Goal: Transaction & Acquisition: Purchase product/service

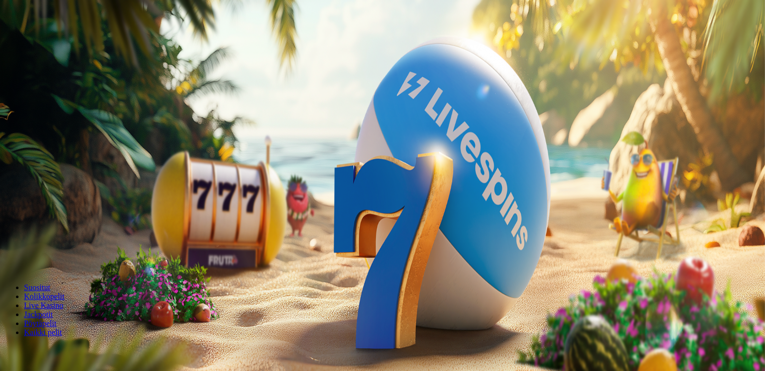
click at [63, 40] on span "Kirjaudu" at bounding box center [69, 35] width 24 height 7
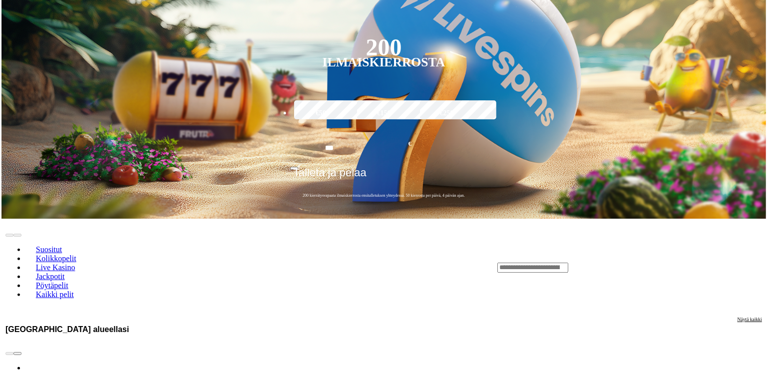
scroll to position [258, 0]
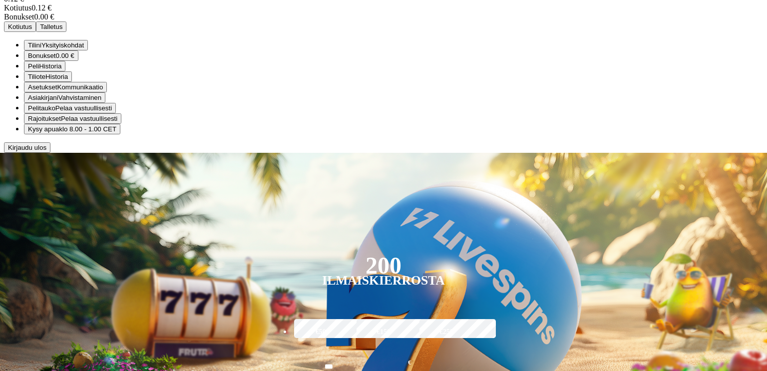
click at [116, 113] on button "Pelitauko Pelaa vastuullisesti" at bounding box center [70, 108] width 92 height 10
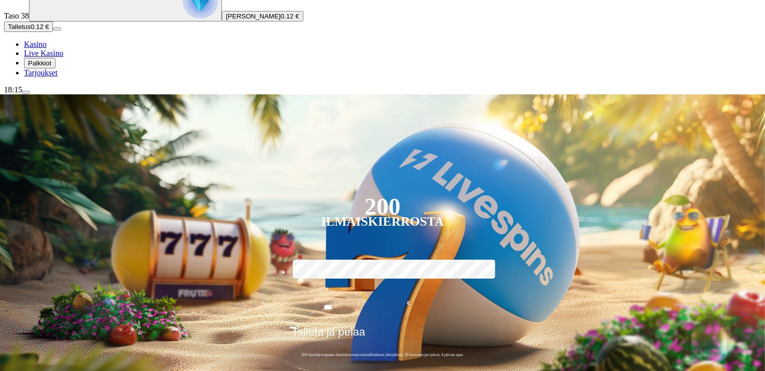
scroll to position [98, 0]
type input "*"
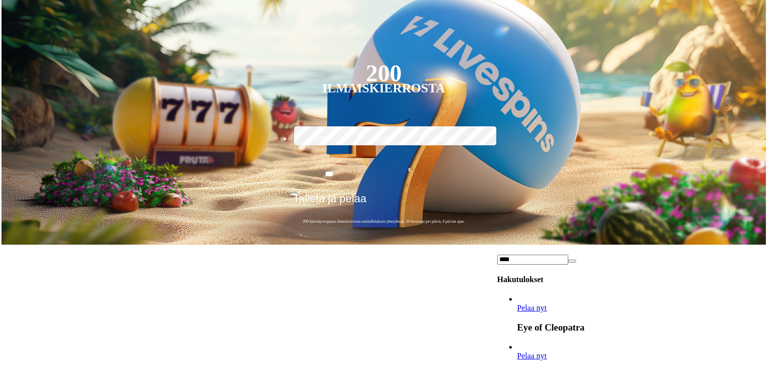
scroll to position [233, 0]
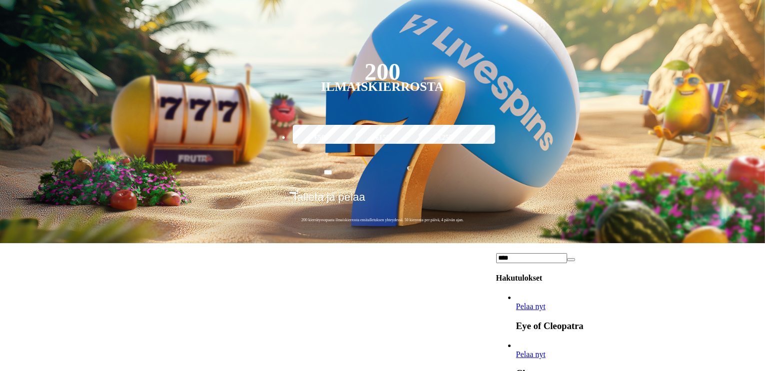
type input "****"
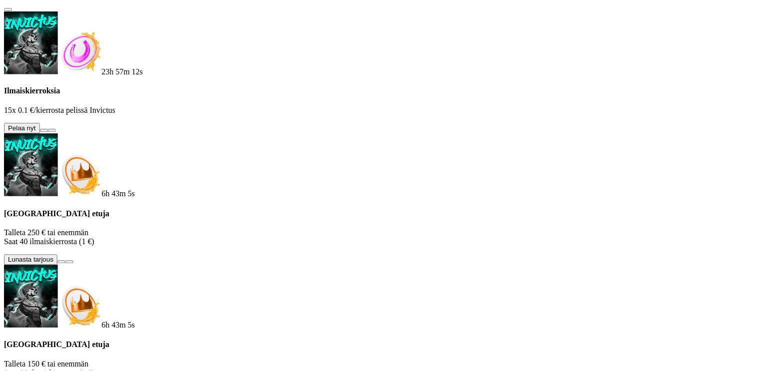
scroll to position [0, 0]
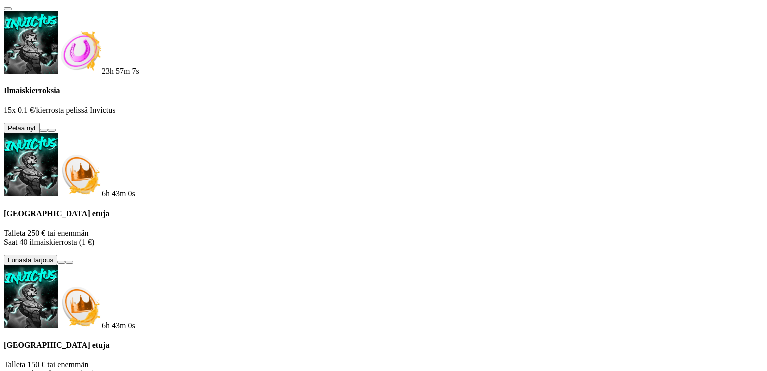
click at [48, 129] on button at bounding box center [44, 130] width 8 height 3
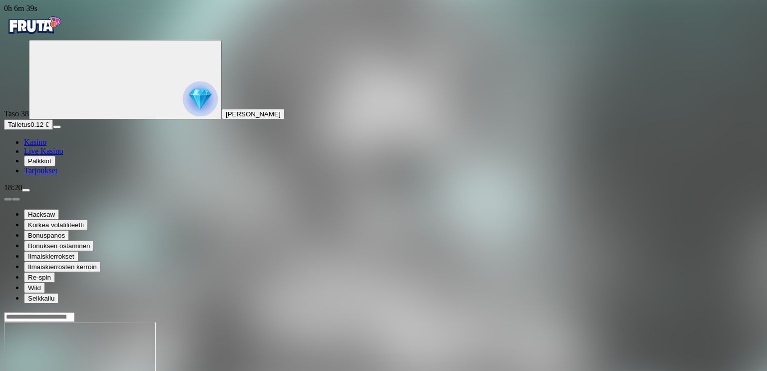
click at [46, 146] on span "Kasino" at bounding box center [35, 142] width 22 height 8
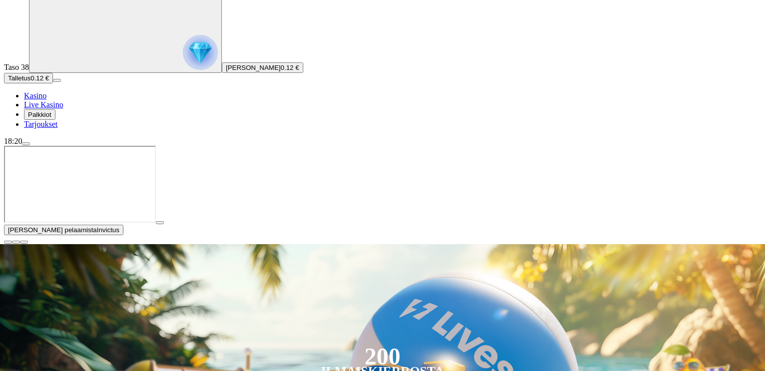
scroll to position [47, 0]
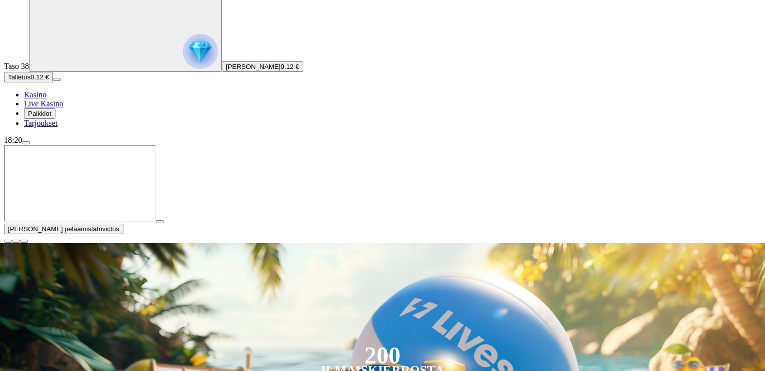
click at [8, 241] on span "close icon" at bounding box center [8, 241] width 0 height 0
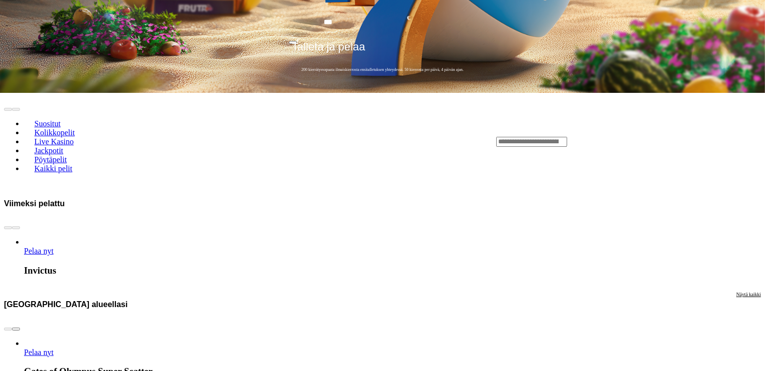
scroll to position [389, 0]
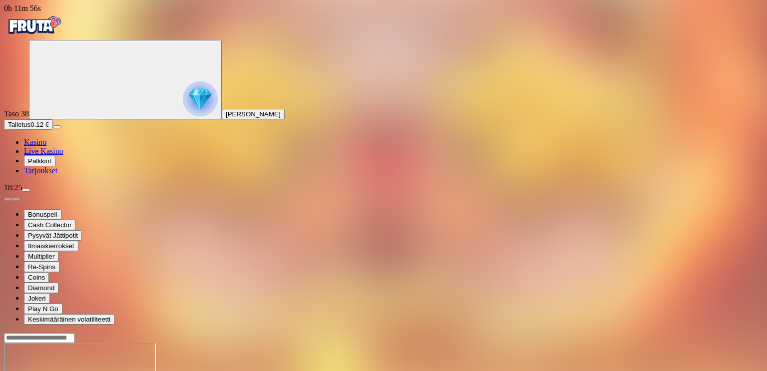
click at [51, 165] on span "Palkkiot" at bounding box center [39, 160] width 23 height 7
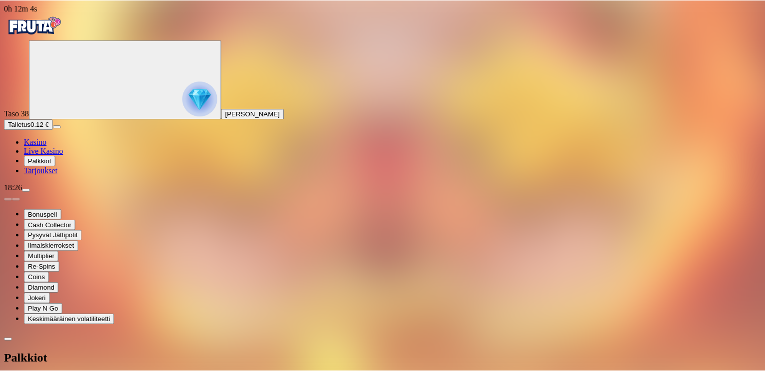
scroll to position [146, 0]
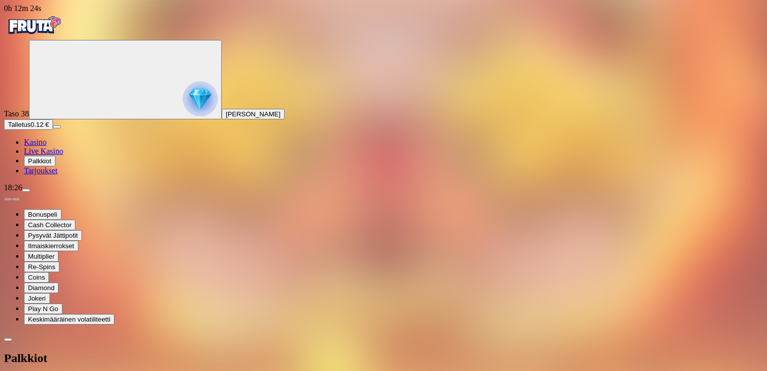
click at [46, 146] on span "Kasino" at bounding box center [35, 142] width 22 height 8
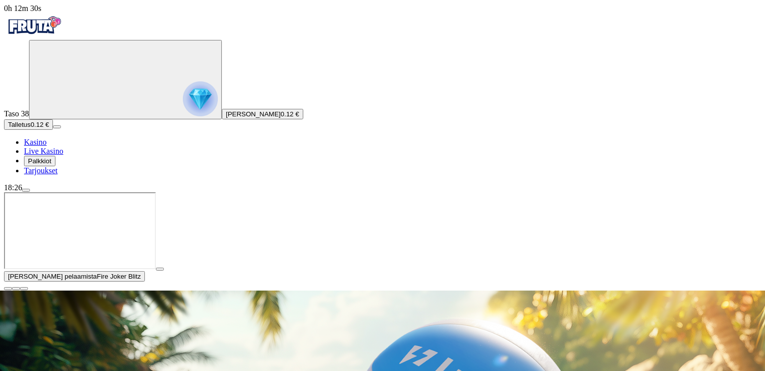
click at [8, 289] on span "close icon" at bounding box center [8, 289] width 0 height 0
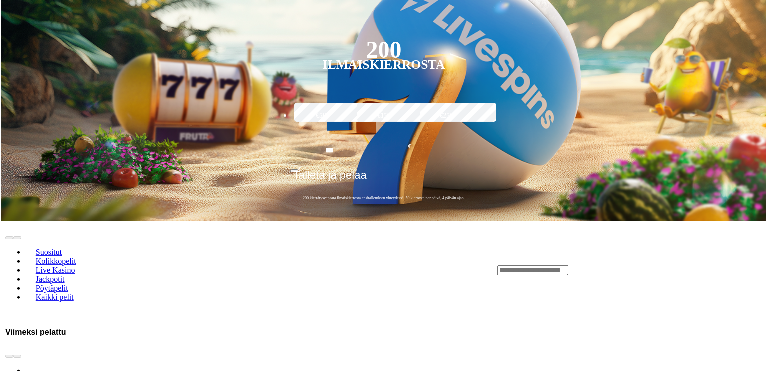
scroll to position [259, 0]
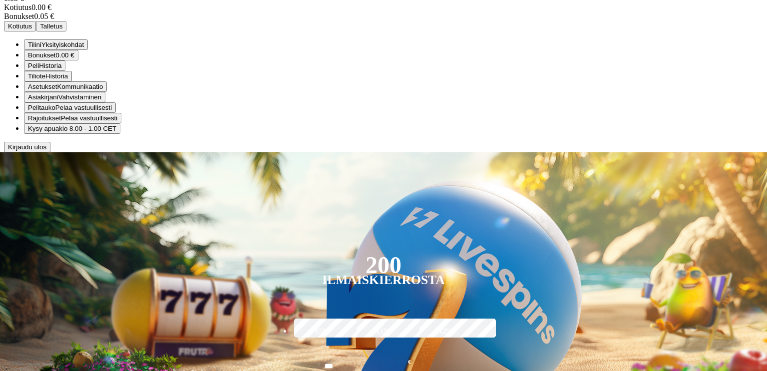
click at [61, 69] on span "Historia" at bounding box center [50, 65] width 22 height 7
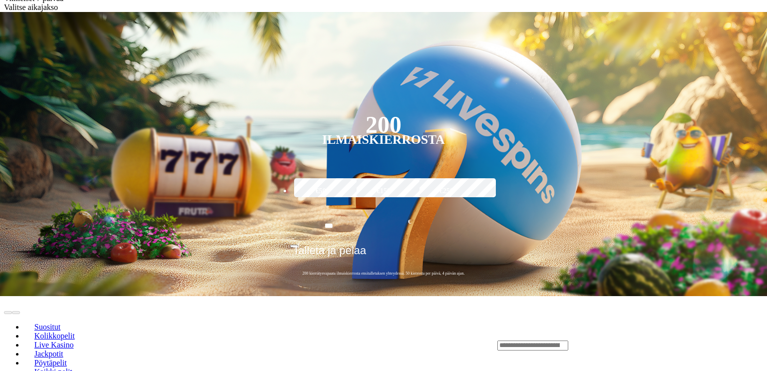
click at [237, 12] on div "Valitse aikajakso" at bounding box center [383, 7] width 759 height 9
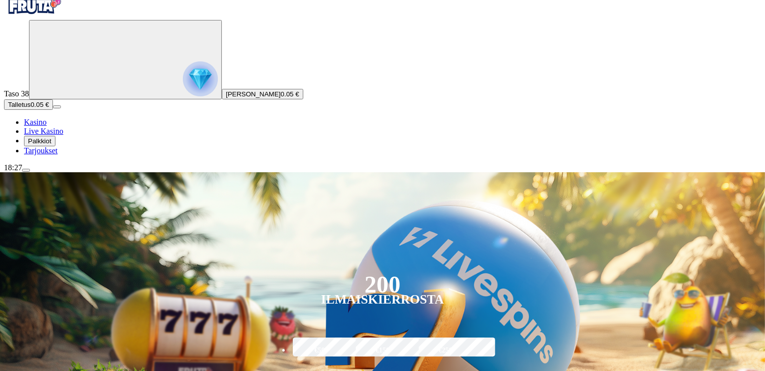
scroll to position [22, 0]
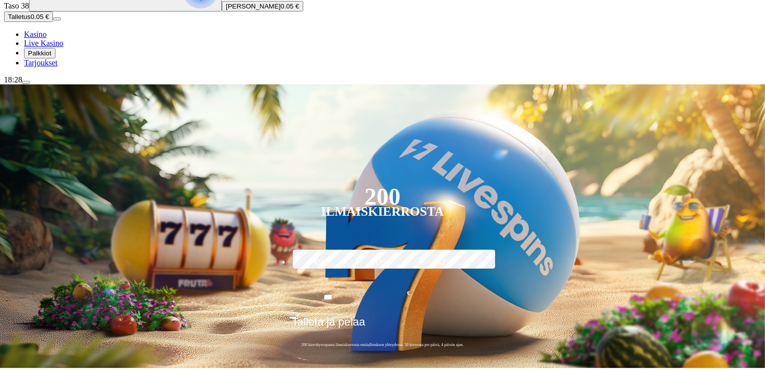
scroll to position [1958, 0]
type input "*"
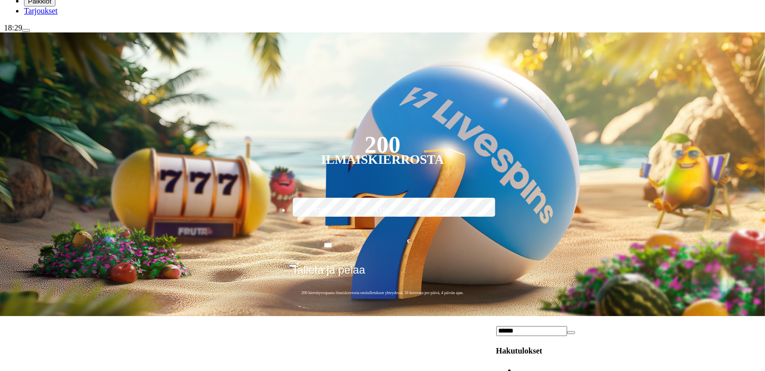
scroll to position [171, 0]
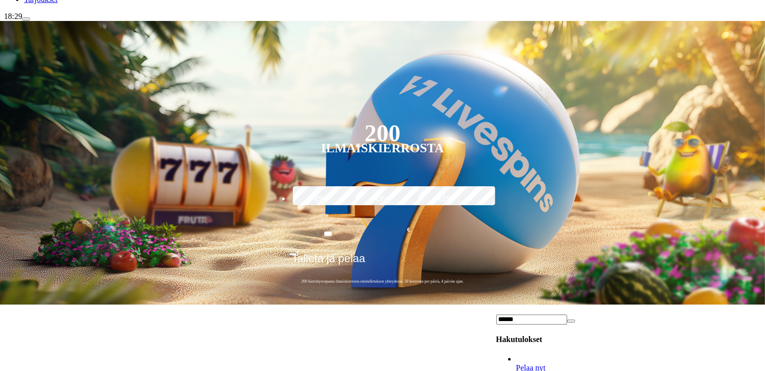
type input "******"
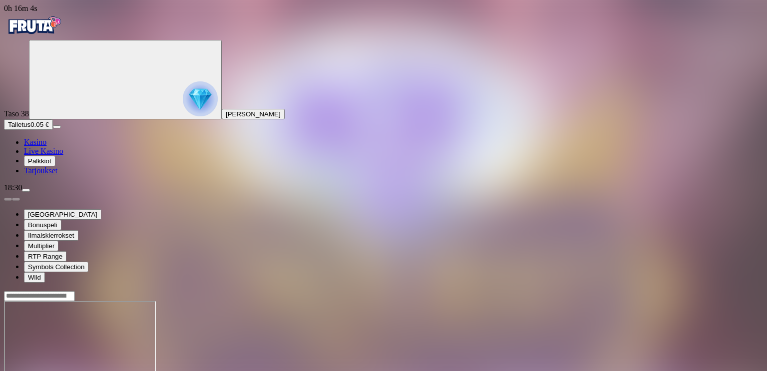
click at [46, 146] on span "Kasino" at bounding box center [35, 142] width 22 height 8
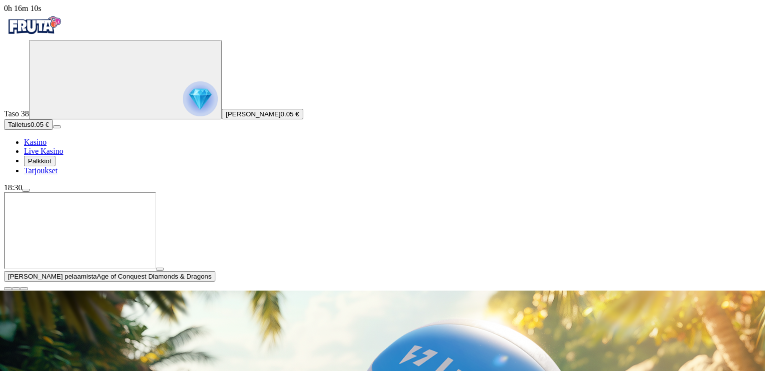
click at [8, 289] on span "close icon" at bounding box center [8, 289] width 0 height 0
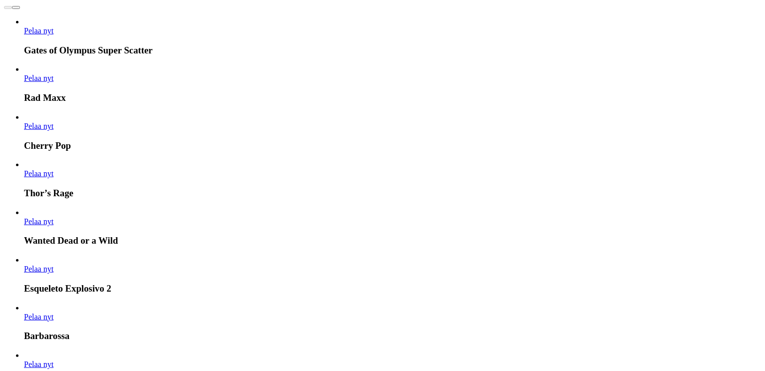
scroll to position [749, 0]
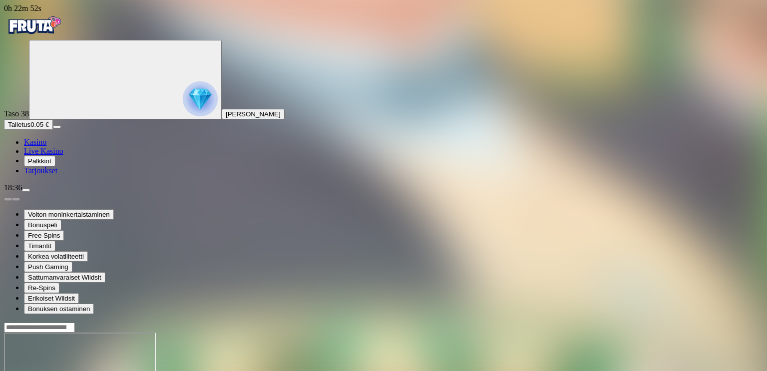
click at [30, 128] on span "Talletus" at bounding box center [19, 124] width 22 height 7
type input "*"
type input "**"
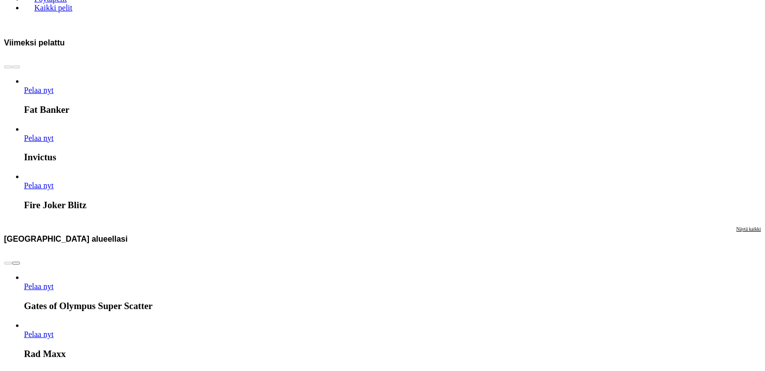
scroll to position [540, 0]
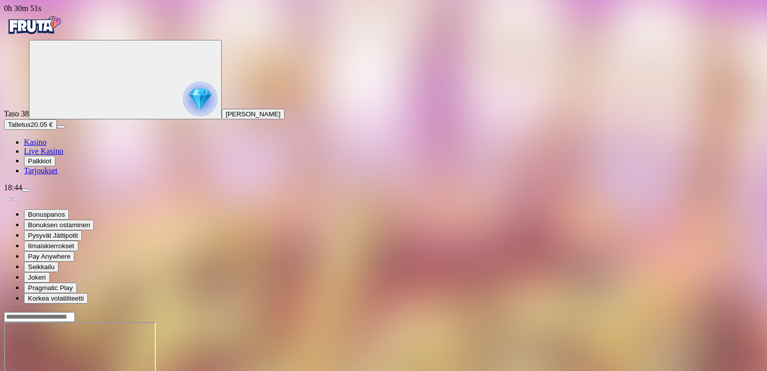
click at [516, 322] on div at bounding box center [383, 361] width 759 height 79
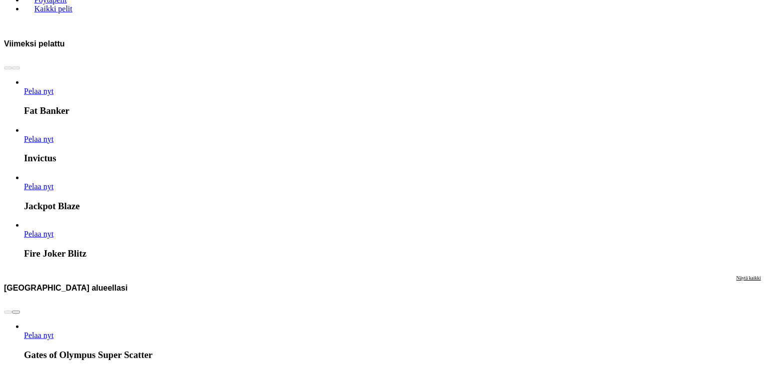
scroll to position [546, 0]
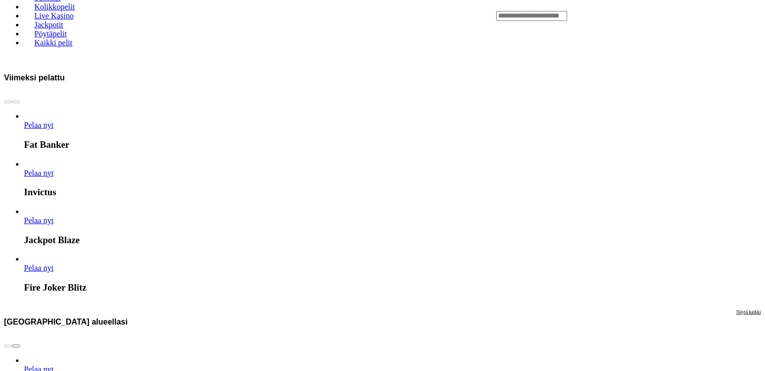
scroll to position [515, 0]
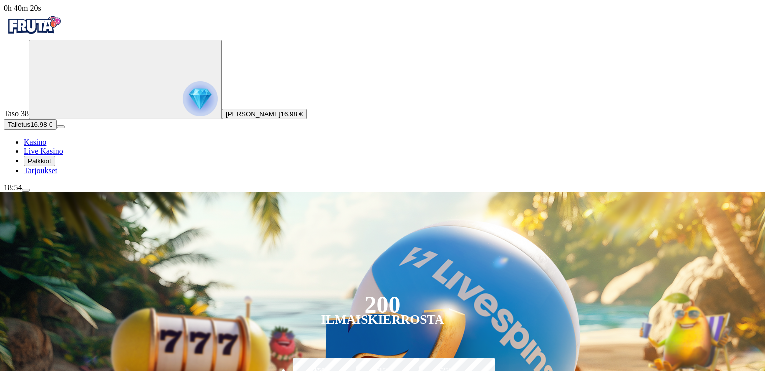
type input "****"
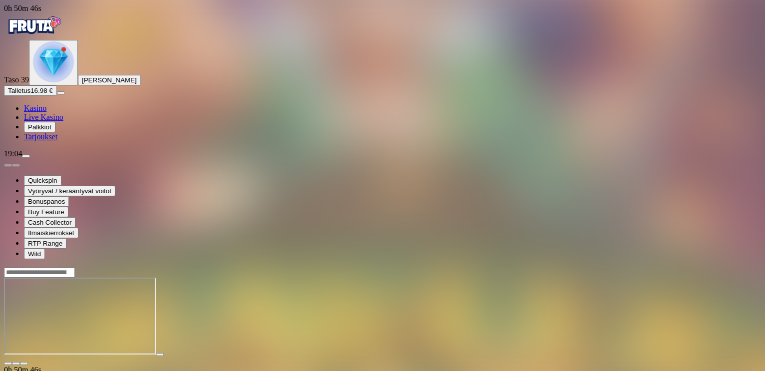
click at [30, 94] on span "Talletus" at bounding box center [19, 90] width 22 height 7
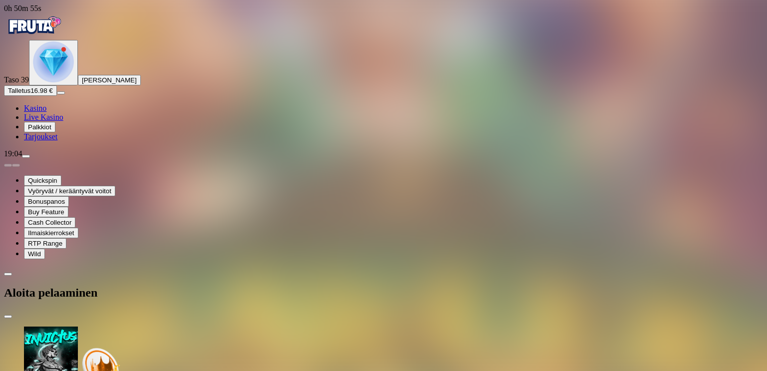
click at [51, 131] on span "Palkkiot" at bounding box center [39, 126] width 23 height 7
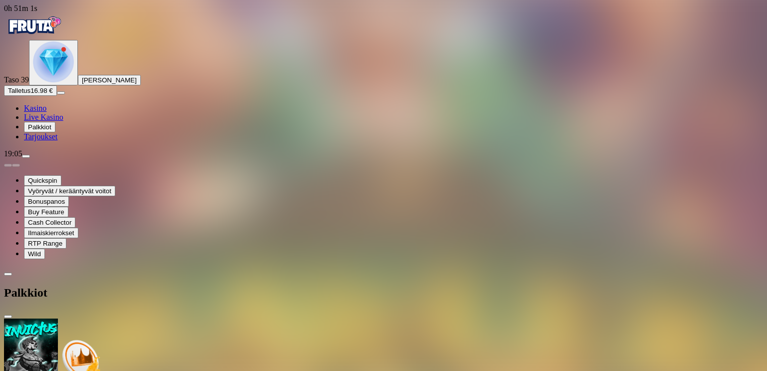
scroll to position [228, 0]
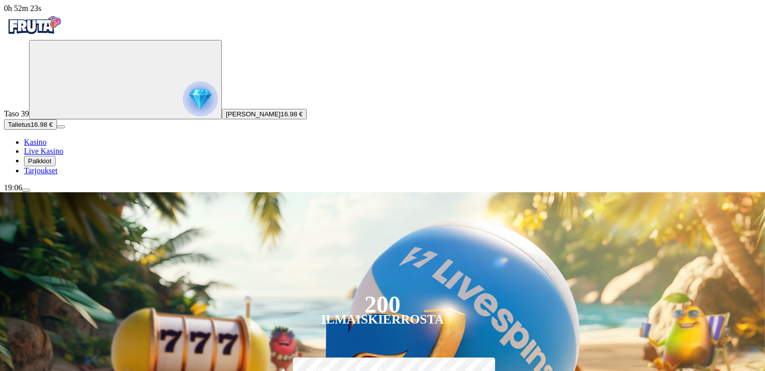
click at [67, 116] on icon "Primary" at bounding box center [108, 78] width 150 height 75
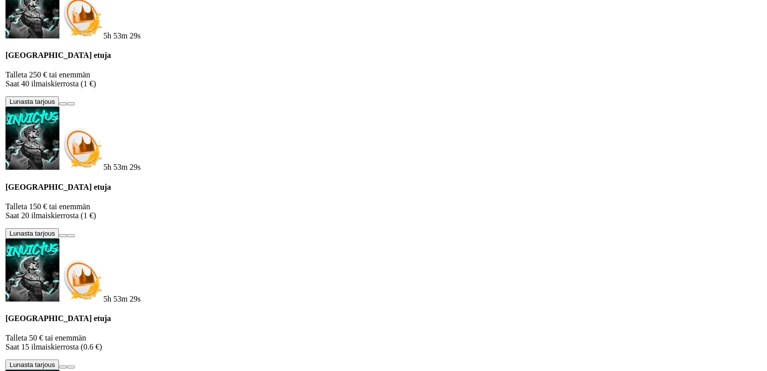
scroll to position [537, 0]
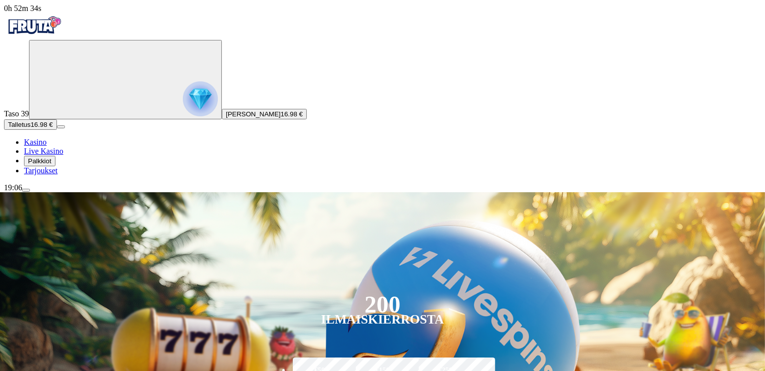
click at [281, 118] on span "16.98 €" at bounding box center [292, 113] width 22 height 7
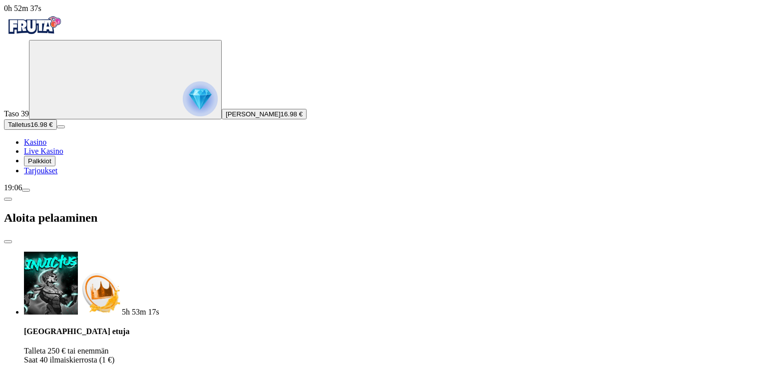
click at [8, 242] on span "close icon" at bounding box center [8, 242] width 0 height 0
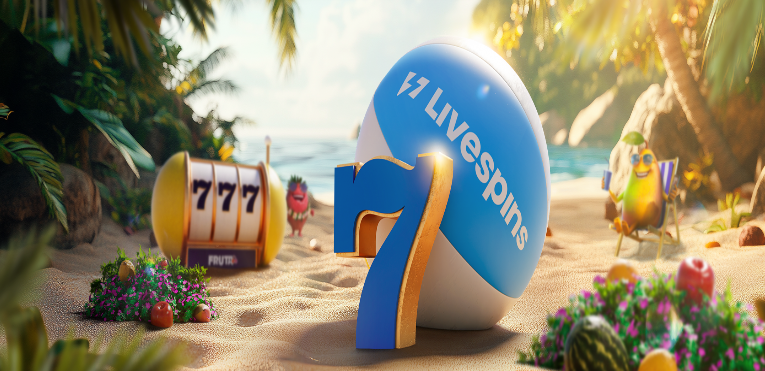
click at [30, 128] on span "Talletus" at bounding box center [19, 124] width 22 height 7
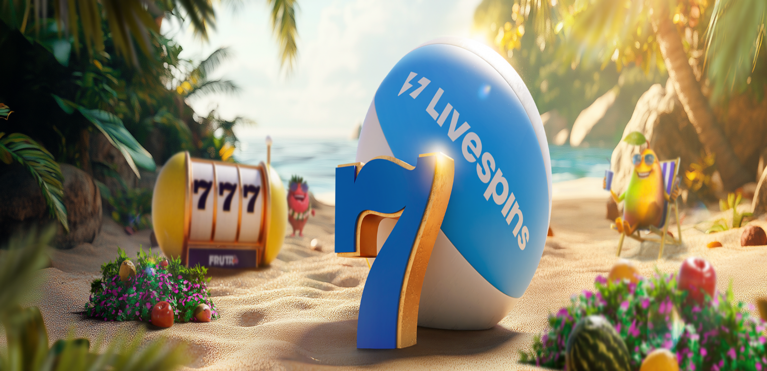
type input "*"
type input "**"
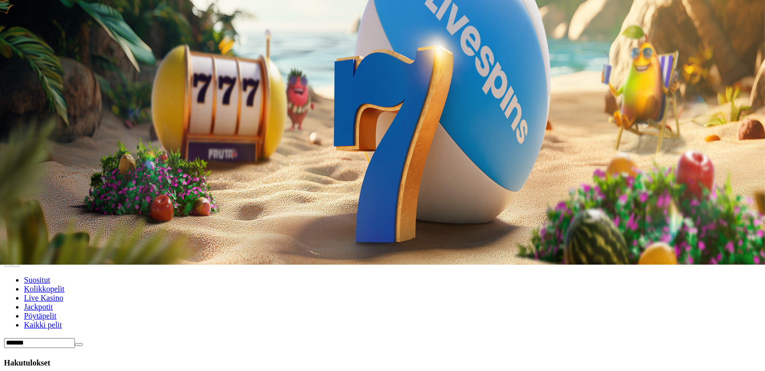
scroll to position [54, 0]
type input "*"
type input "****"
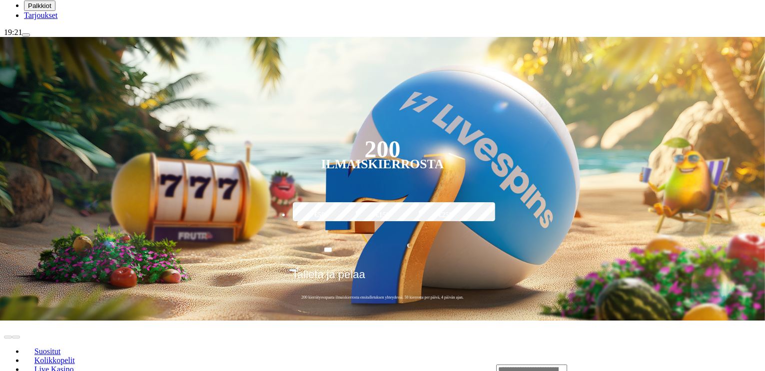
scroll to position [157, 0]
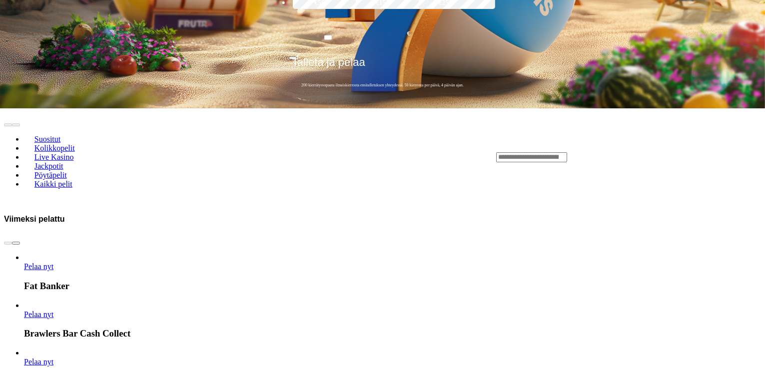
scroll to position [372, 0]
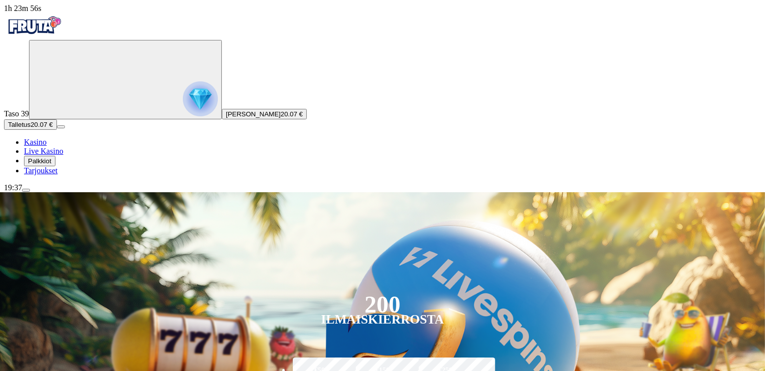
click at [51, 165] on span "Palkkiot" at bounding box center [39, 160] width 23 height 7
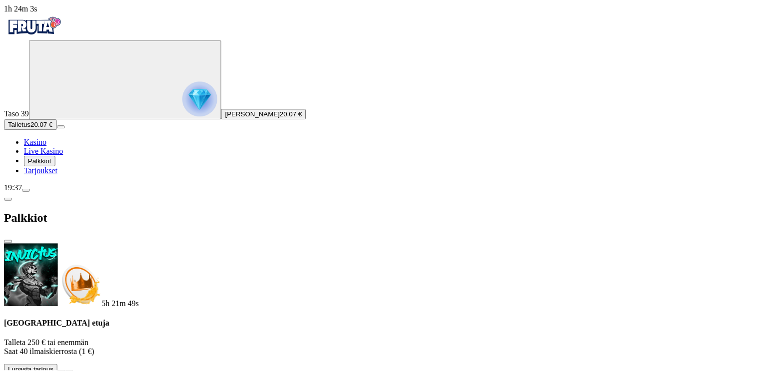
scroll to position [146, 0]
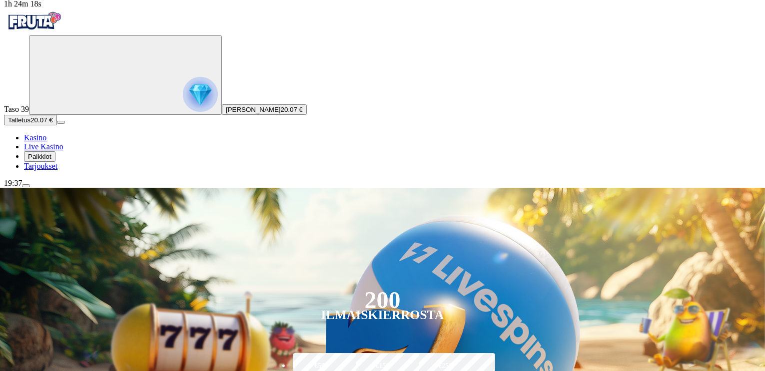
scroll to position [2, 0]
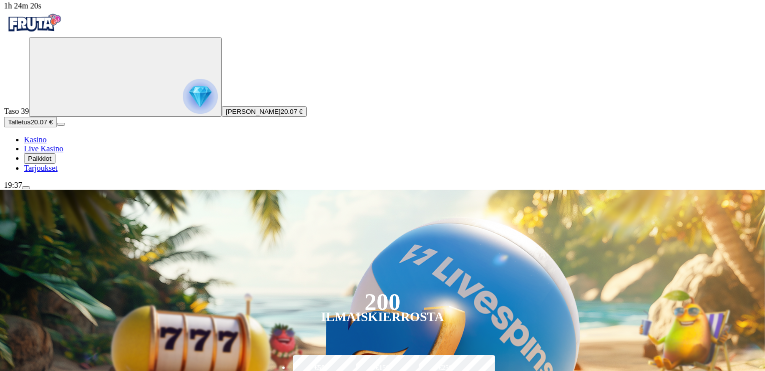
type input "******"
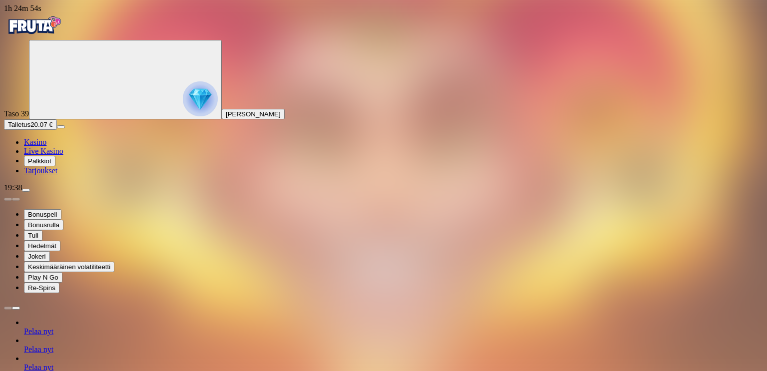
click at [16, 308] on span "chevron-right icon" at bounding box center [16, 308] width 0 height 0
click at [26, 190] on span "menu icon" at bounding box center [26, 190] width 0 height 0
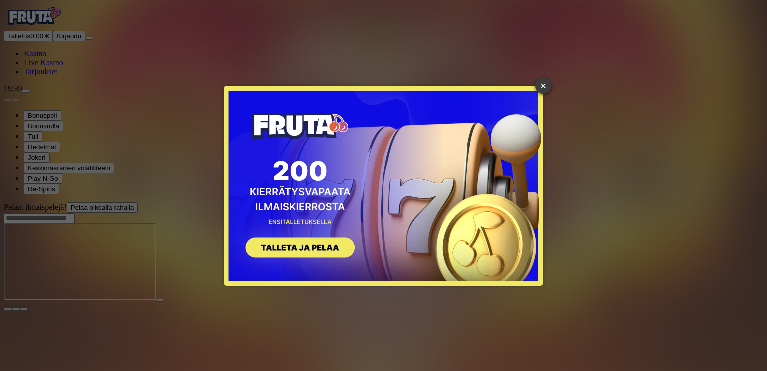
click at [544, 85] on link "×" at bounding box center [543, 86] width 16 height 16
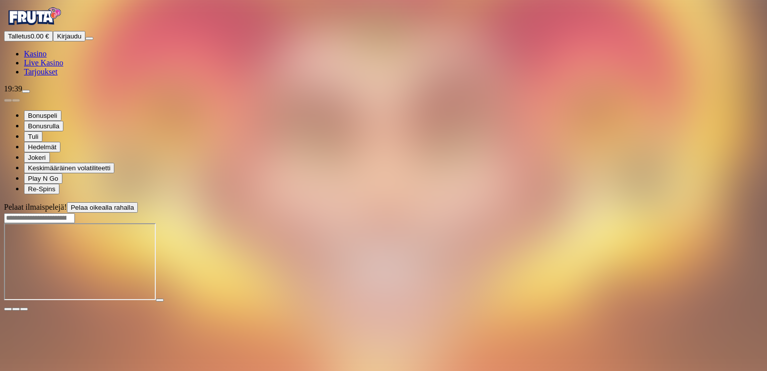
click at [8, 309] on span "close icon" at bounding box center [8, 309] width 0 height 0
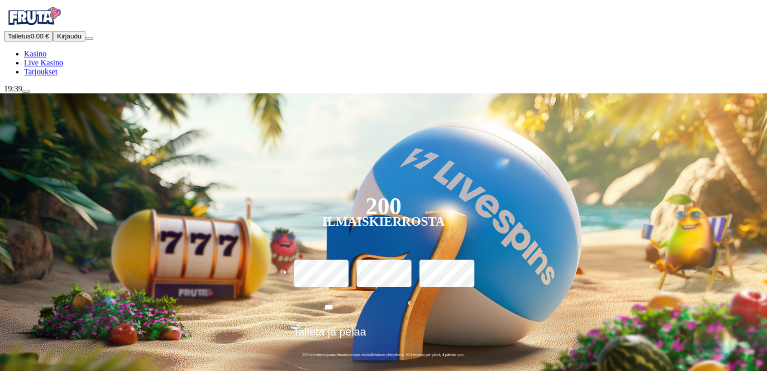
click at [713, 93] on div "200 Ilmaiskierrosta €50 €150 €250 *** € € Talleta ja pelaa 200 kierrätysvapaata…" at bounding box center [383, 231] width 823 height 276
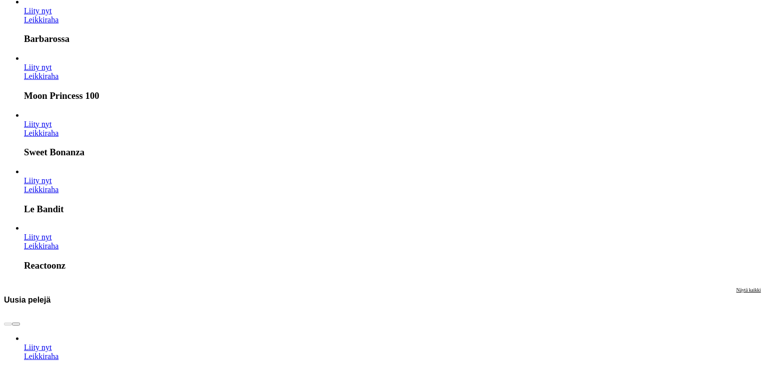
scroll to position [868, 0]
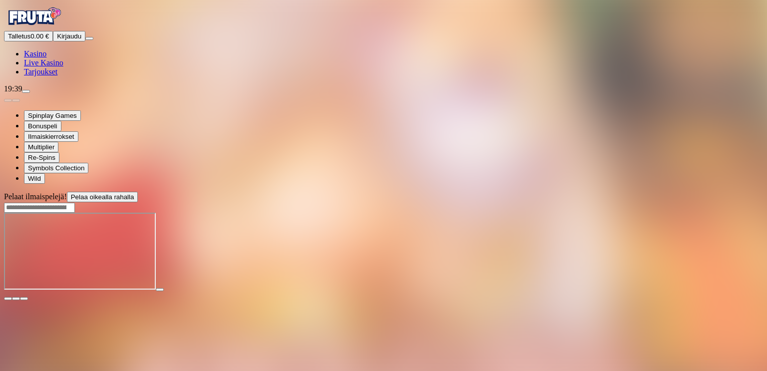
click at [8, 299] on span "close icon" at bounding box center [8, 299] width 0 height 0
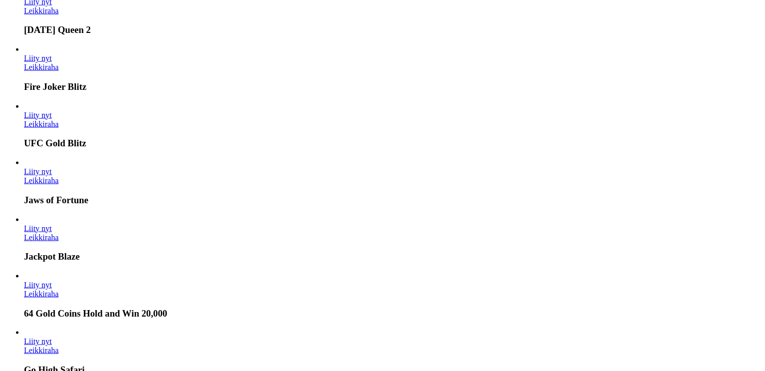
scroll to position [1321, 0]
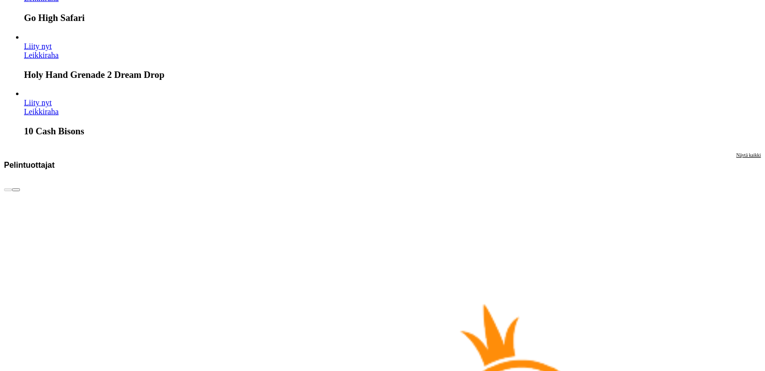
scroll to position [1676, 0]
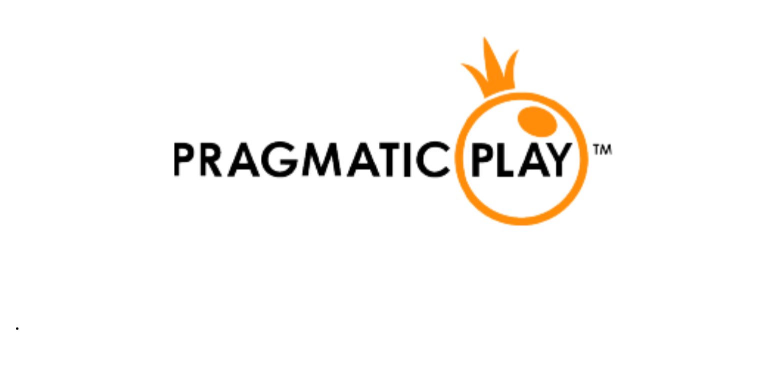
scroll to position [1947, 0]
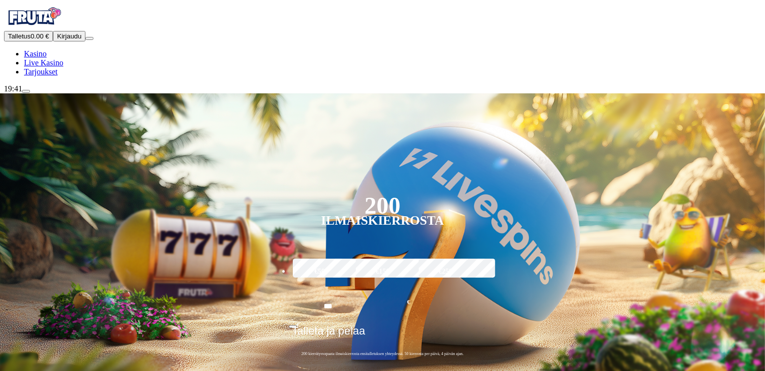
scroll to position [0, 0]
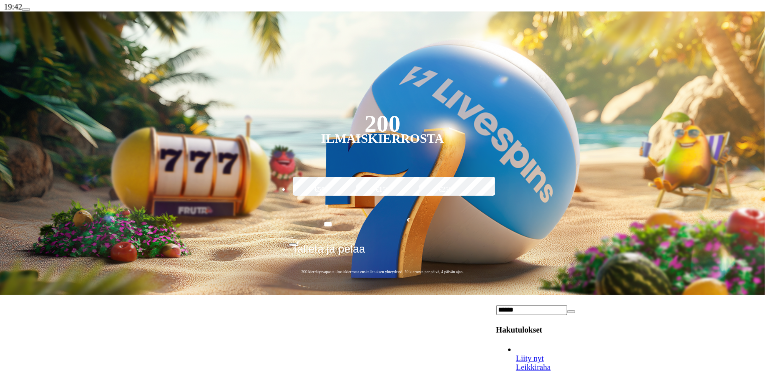
scroll to position [98, 0]
click at [567, 305] on input "******" at bounding box center [531, 310] width 71 height 10
type input "*"
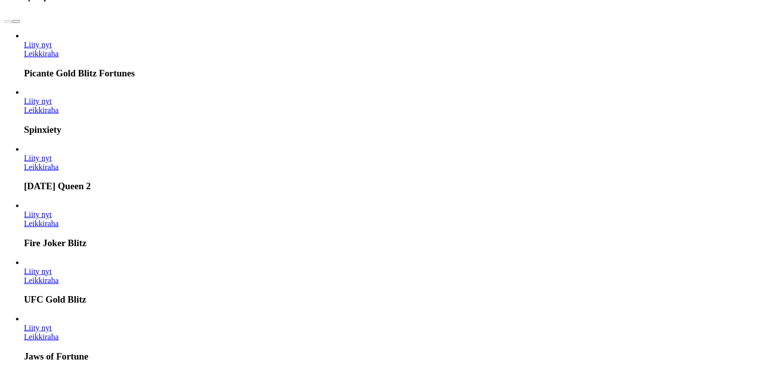
scroll to position [1168, 0]
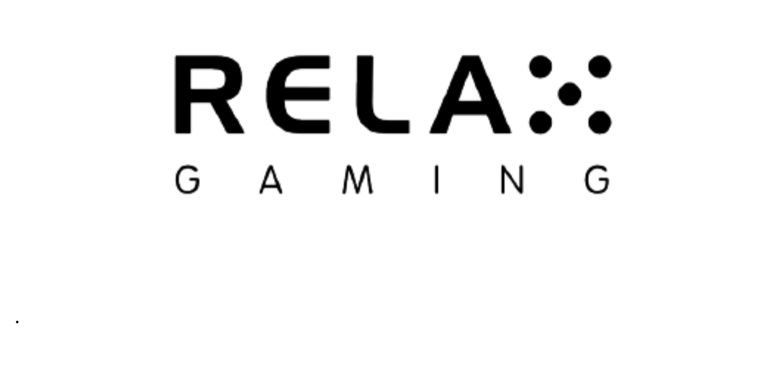
scroll to position [2363, 0]
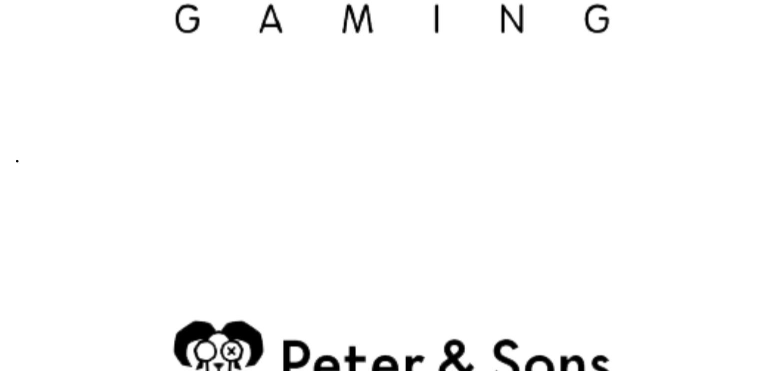
scroll to position [2527, 0]
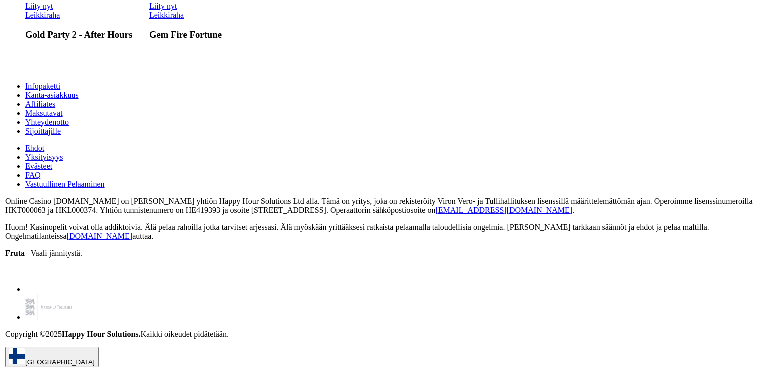
scroll to position [1411, 0]
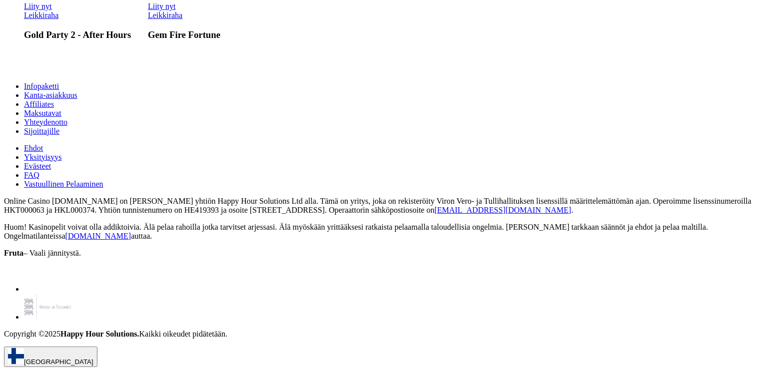
click at [52, 10] on span "Liity nyt" at bounding box center [38, 6] width 28 height 8
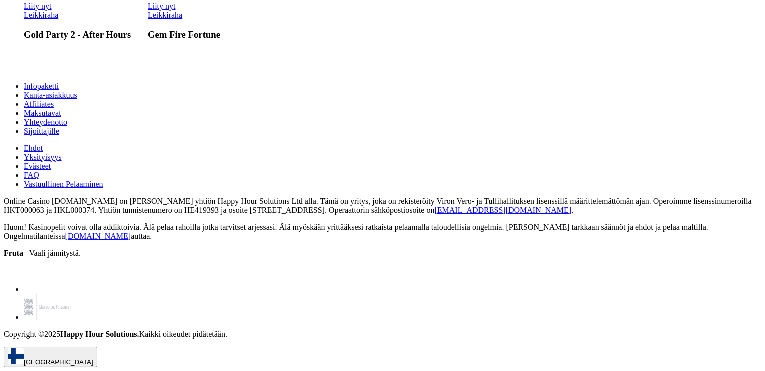
scroll to position [1392, 0]
click at [58, 19] on link "Leikkiraha" at bounding box center [41, 15] width 34 height 8
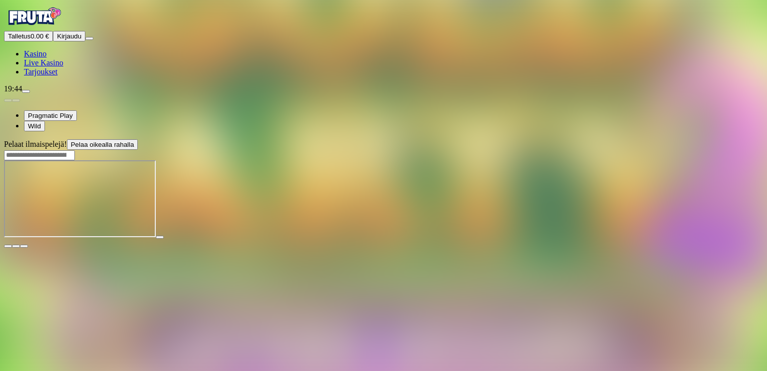
click at [8, 246] on span "close icon" at bounding box center [8, 246] width 0 height 0
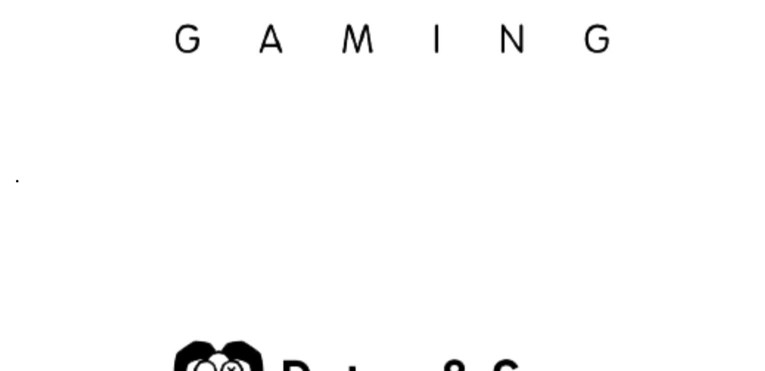
scroll to position [2493, 0]
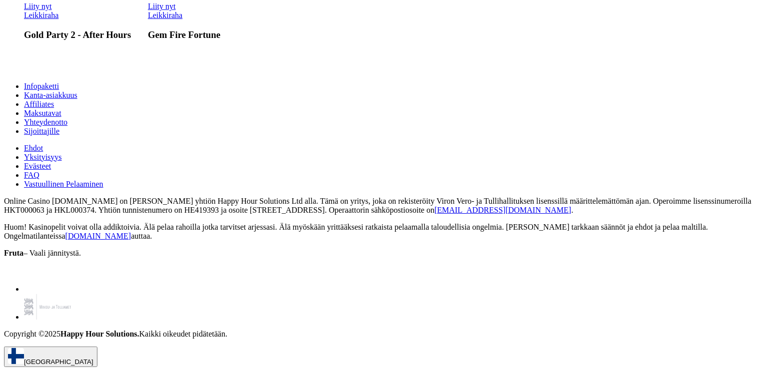
scroll to position [1392, 0]
click at [182, 19] on link "Leikkiraha" at bounding box center [165, 15] width 34 height 8
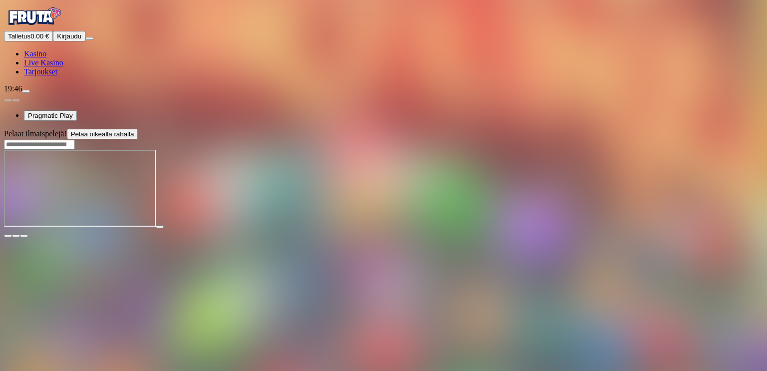
click at [24, 236] on span "fullscreen icon" at bounding box center [24, 236] width 0 height 0
click at [8, 236] on span "close icon" at bounding box center [8, 236] width 0 height 0
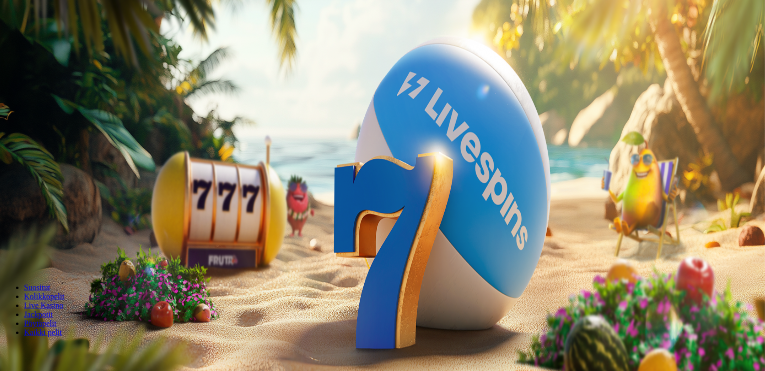
click at [707, 104] on div "200 Ilmaiskierrosta €50 €150 €250 *** € € Talleta ja pelaa 200 kierrätysvapaata…" at bounding box center [382, 185] width 757 height 162
